Goal: Task Accomplishment & Management: Manage account settings

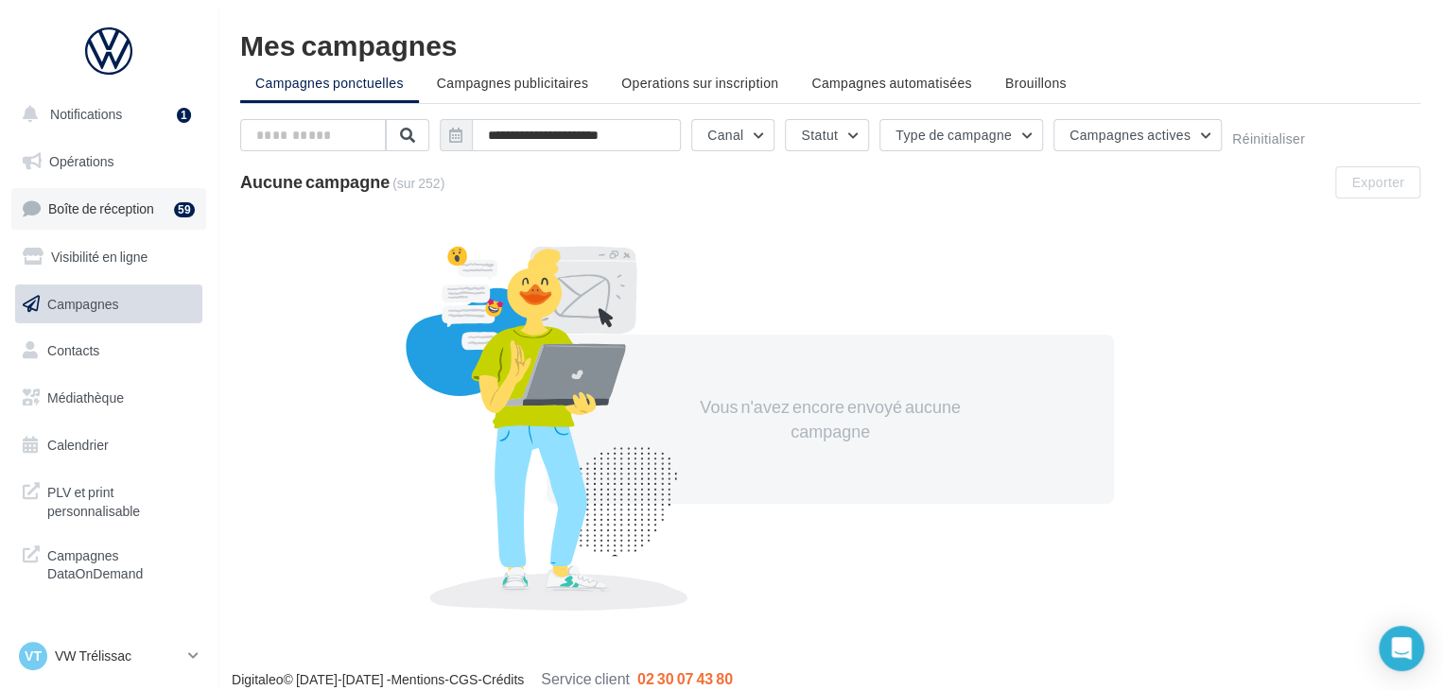
click at [129, 216] on span "Boîte de réception" at bounding box center [101, 209] width 106 height 16
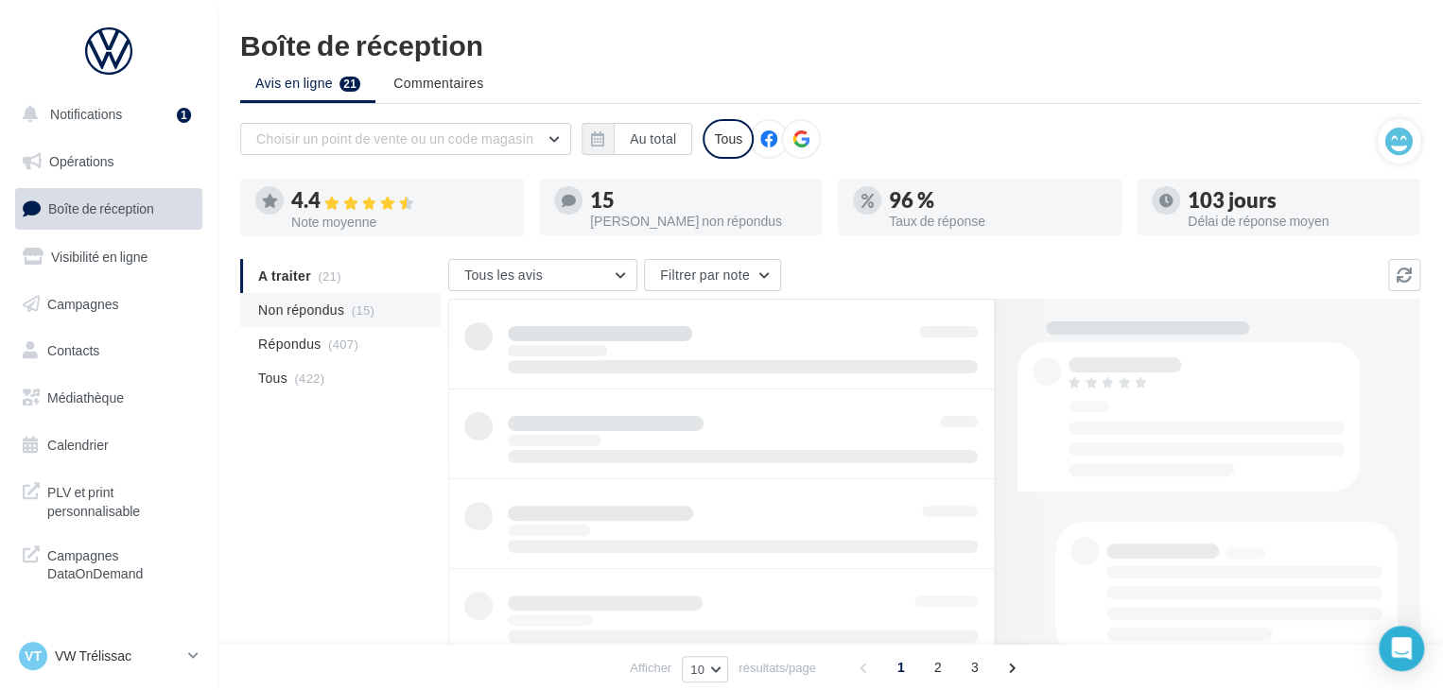
click at [316, 323] on li "Non répondus (15)" at bounding box center [340, 310] width 201 height 34
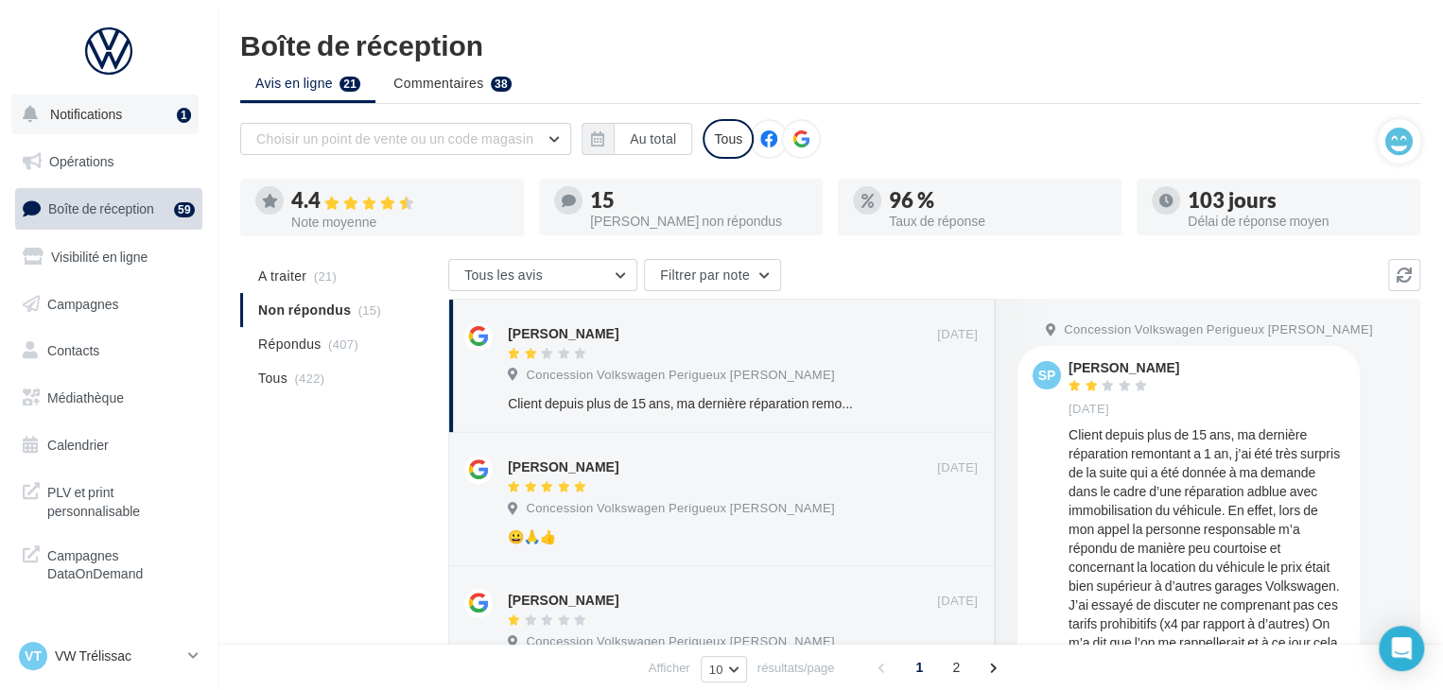
click at [166, 107] on button "Notifications 1" at bounding box center [104, 115] width 187 height 40
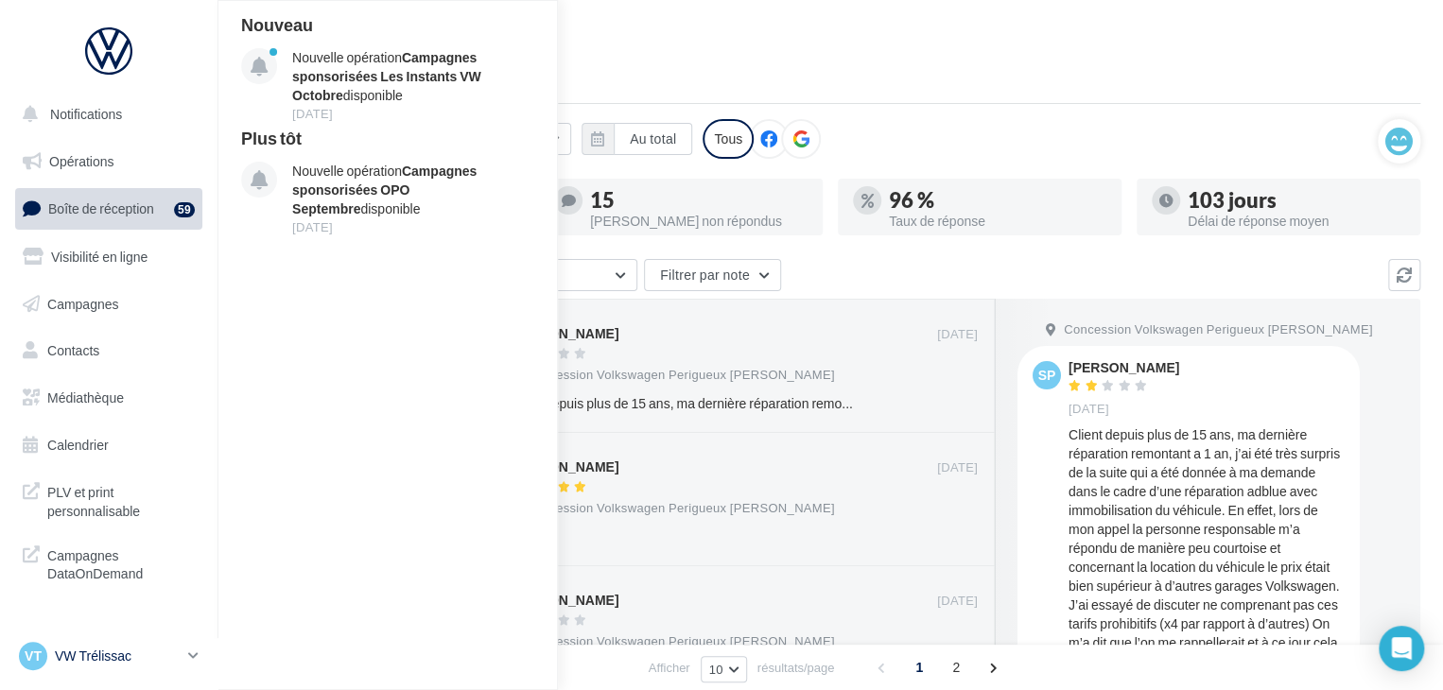
click at [98, 657] on p "VW Trélissac" at bounding box center [118, 656] width 126 height 19
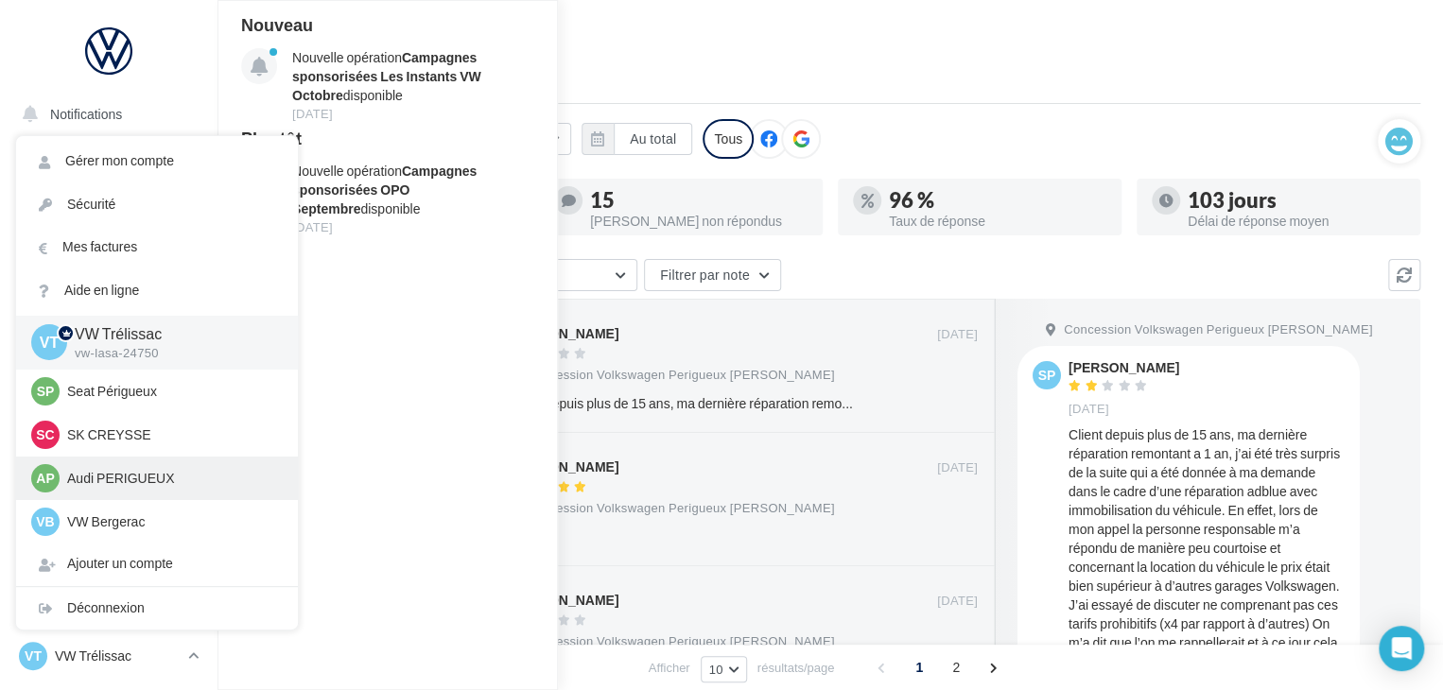
click at [110, 491] on div "AP Audi PERIGUEUX audi-peri-pau" at bounding box center [157, 478] width 252 height 28
